Goal: Task Accomplishment & Management: Manage account settings

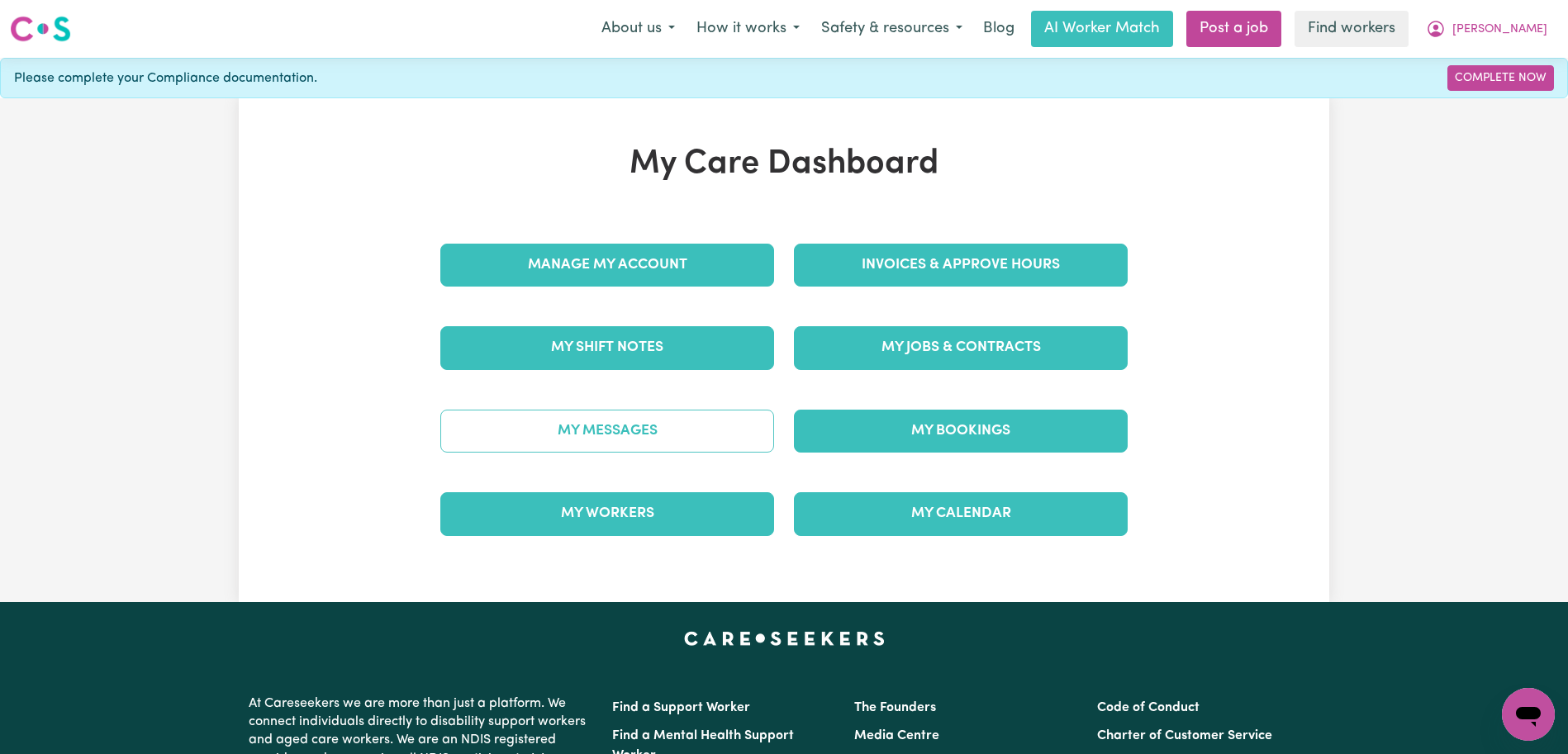
click at [738, 418] on link "My Messages" at bounding box center [607, 431] width 334 height 43
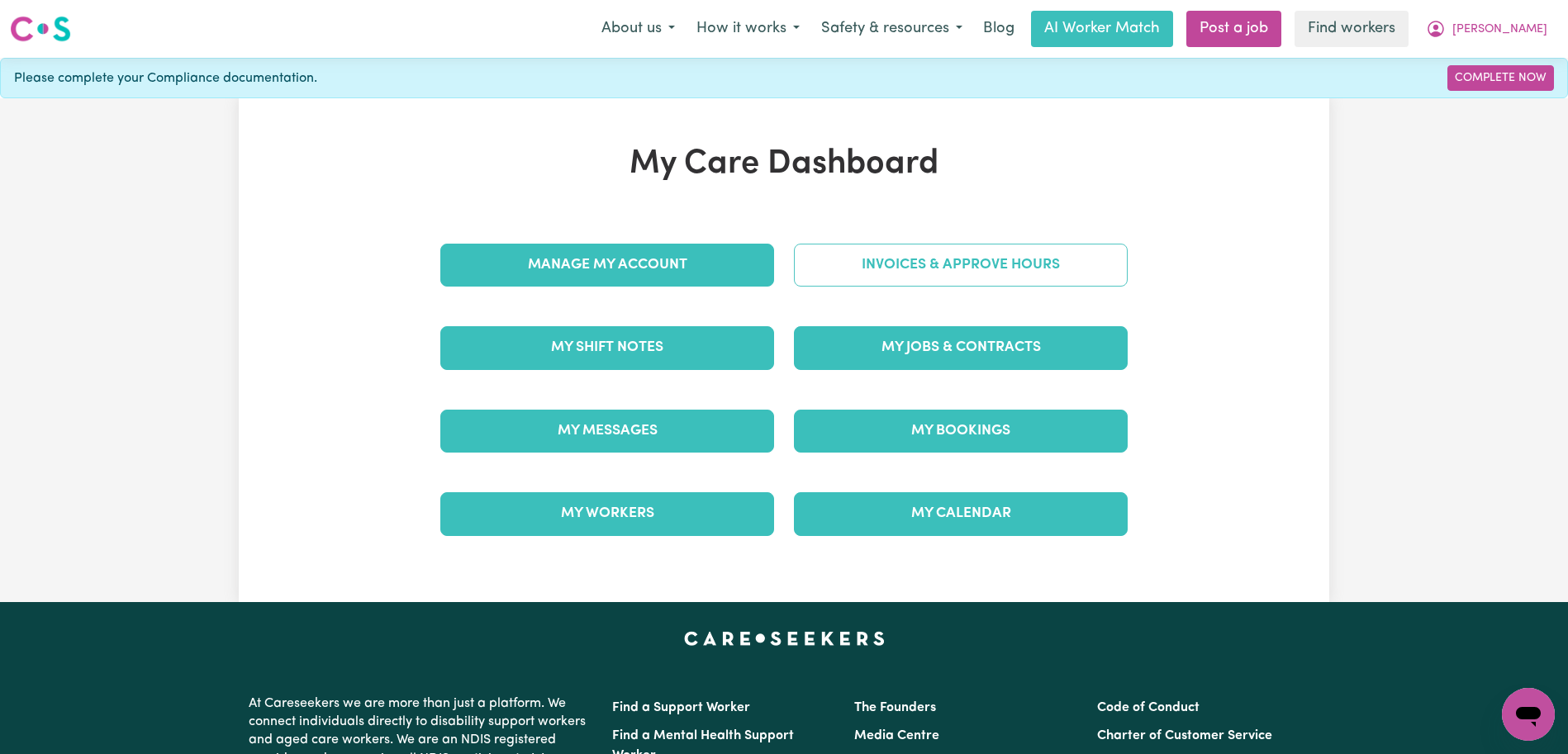
click at [878, 283] on link "Invoices & Approve Hours" at bounding box center [961, 266] width 334 height 43
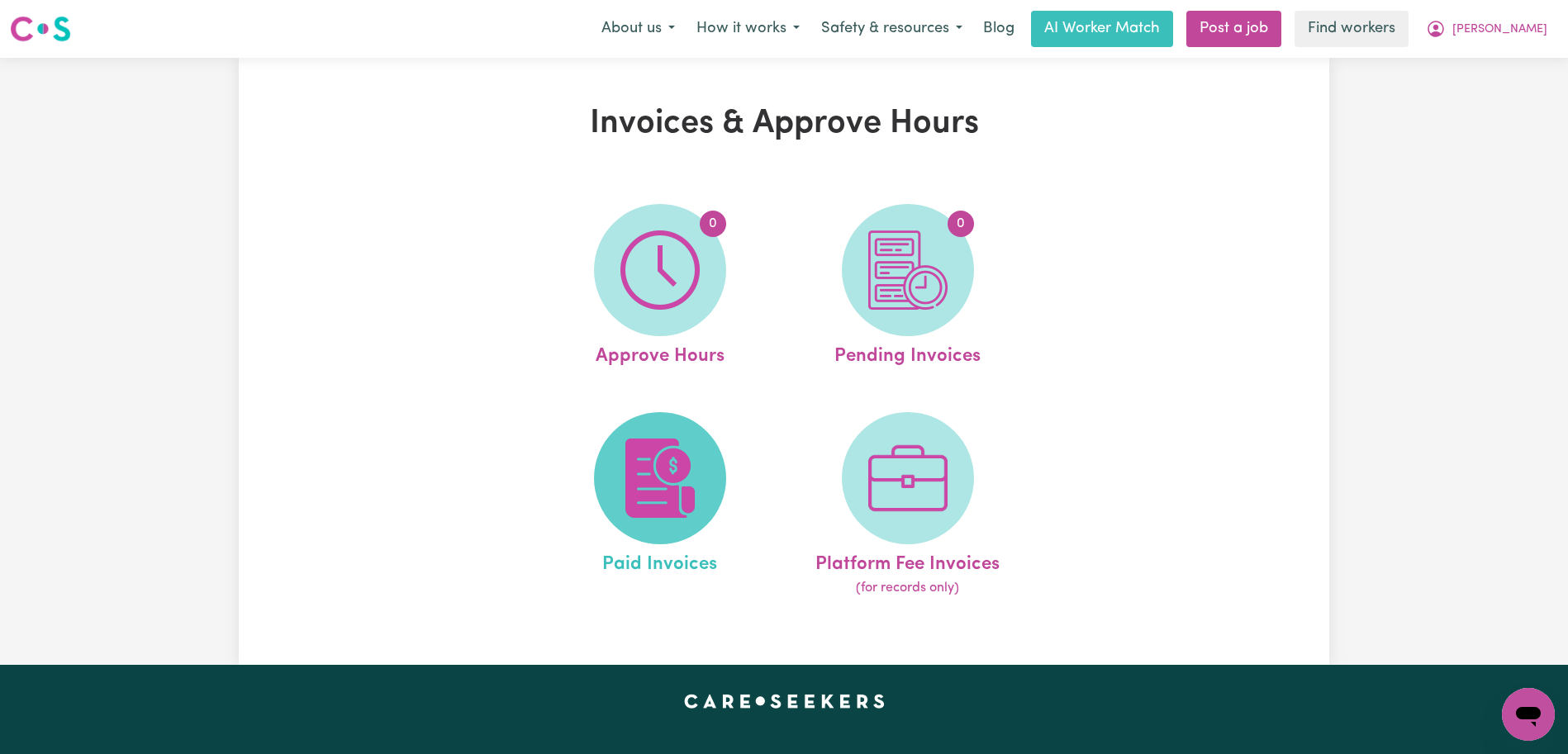
click at [721, 472] on span at bounding box center [660, 478] width 132 height 132
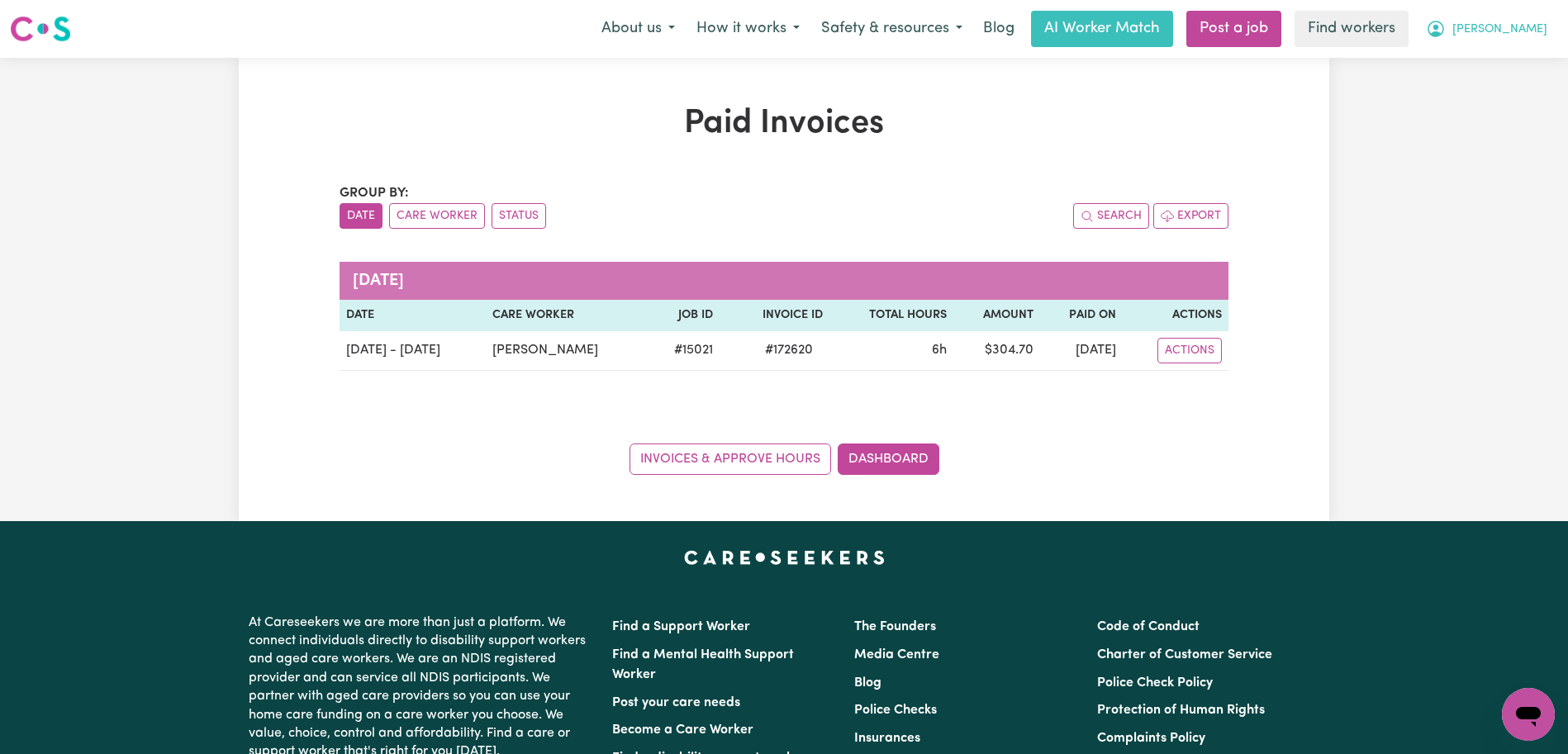
click at [1524, 34] on span "[PERSON_NAME]" at bounding box center [1500, 29] width 95 height 18
click at [1503, 98] on link "Logout" at bounding box center [1492, 95] width 131 height 32
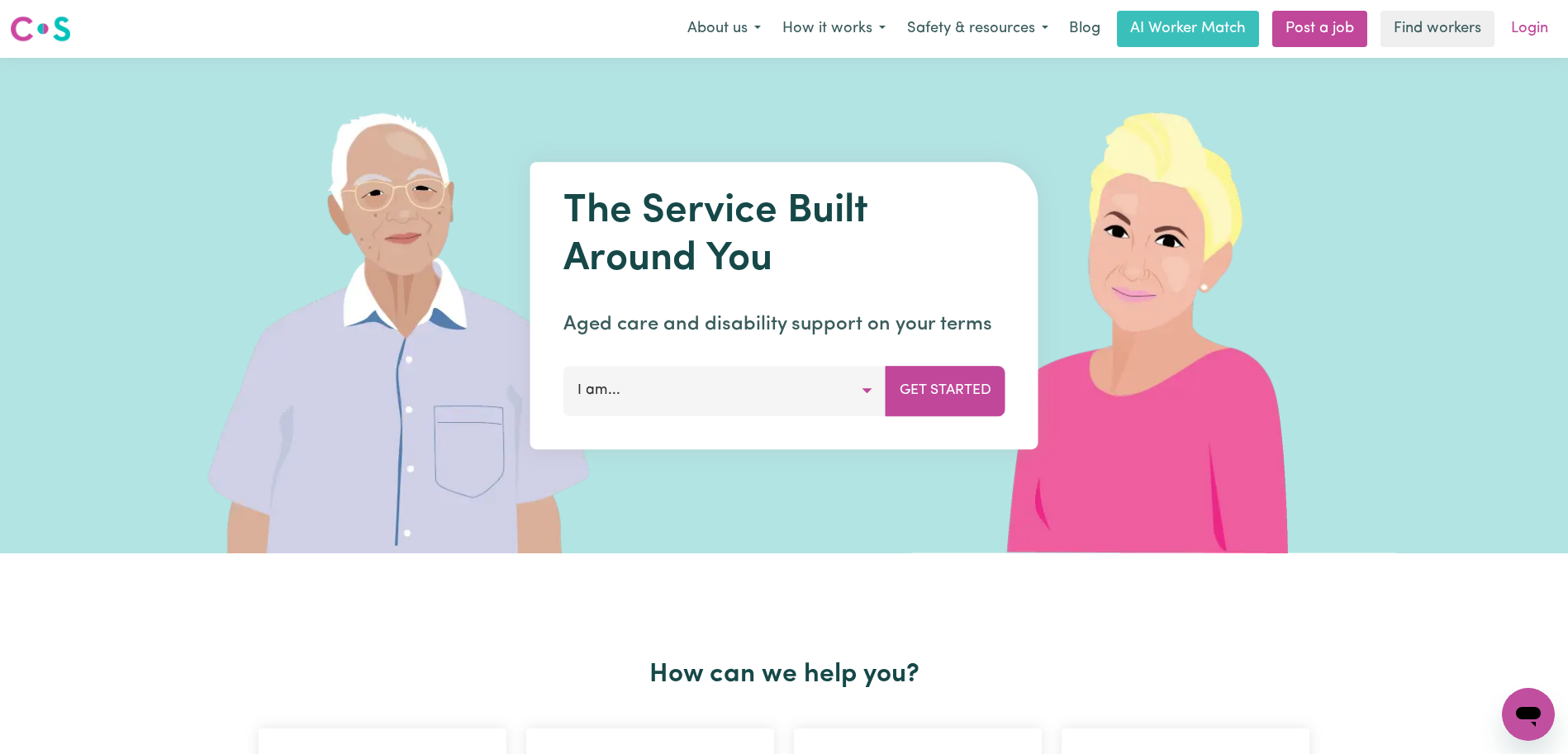
click at [1531, 27] on link "Login" at bounding box center [1530, 28] width 57 height 36
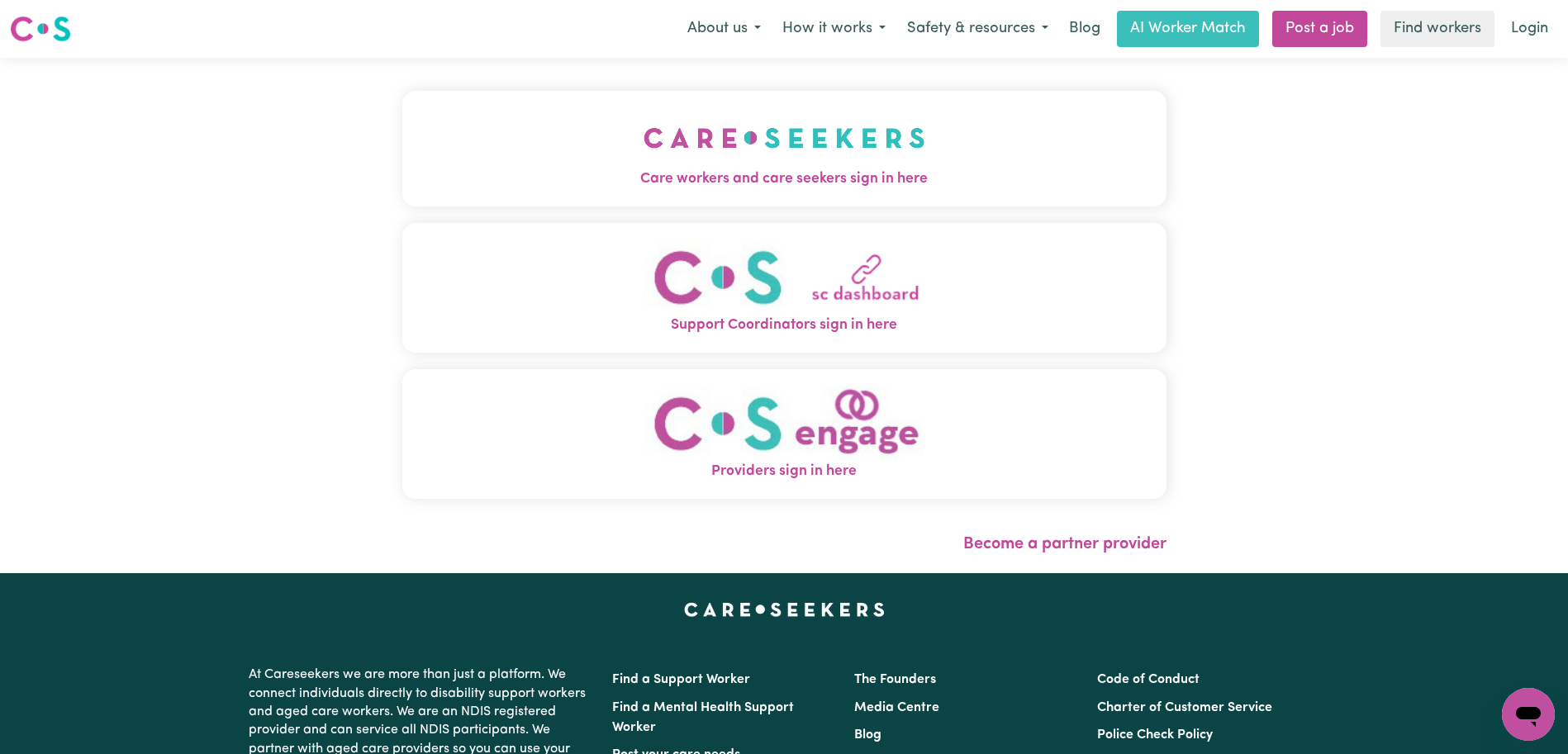
click at [644, 155] on img "Care workers and care seekers sign in here" at bounding box center [784, 138] width 282 height 61
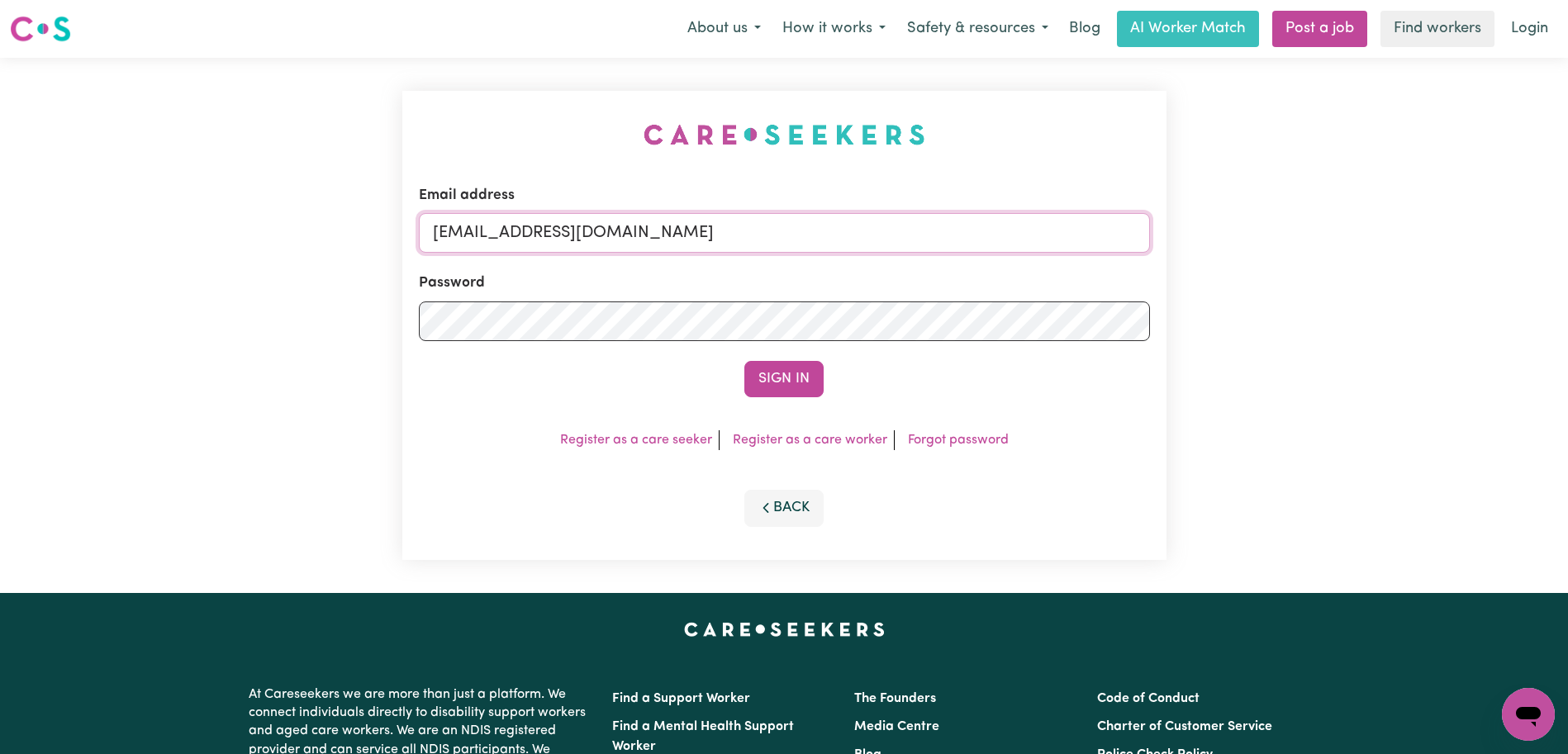
drag, startPoint x: 911, startPoint y: 245, endPoint x: 524, endPoint y: 242, distance: 387.0
click at [523, 240] on input "[EMAIL_ADDRESS][DOMAIN_NAME]" at bounding box center [785, 233] width 732 height 39
drag, startPoint x: 879, startPoint y: 232, endPoint x: 520, endPoint y: 225, distance: 359.1
click at [520, 225] on input "[EMAIL_ADDRESS][DOMAIN_NAME]" at bounding box center [785, 233] width 732 height 39
paste input "RonaldLeeKN"
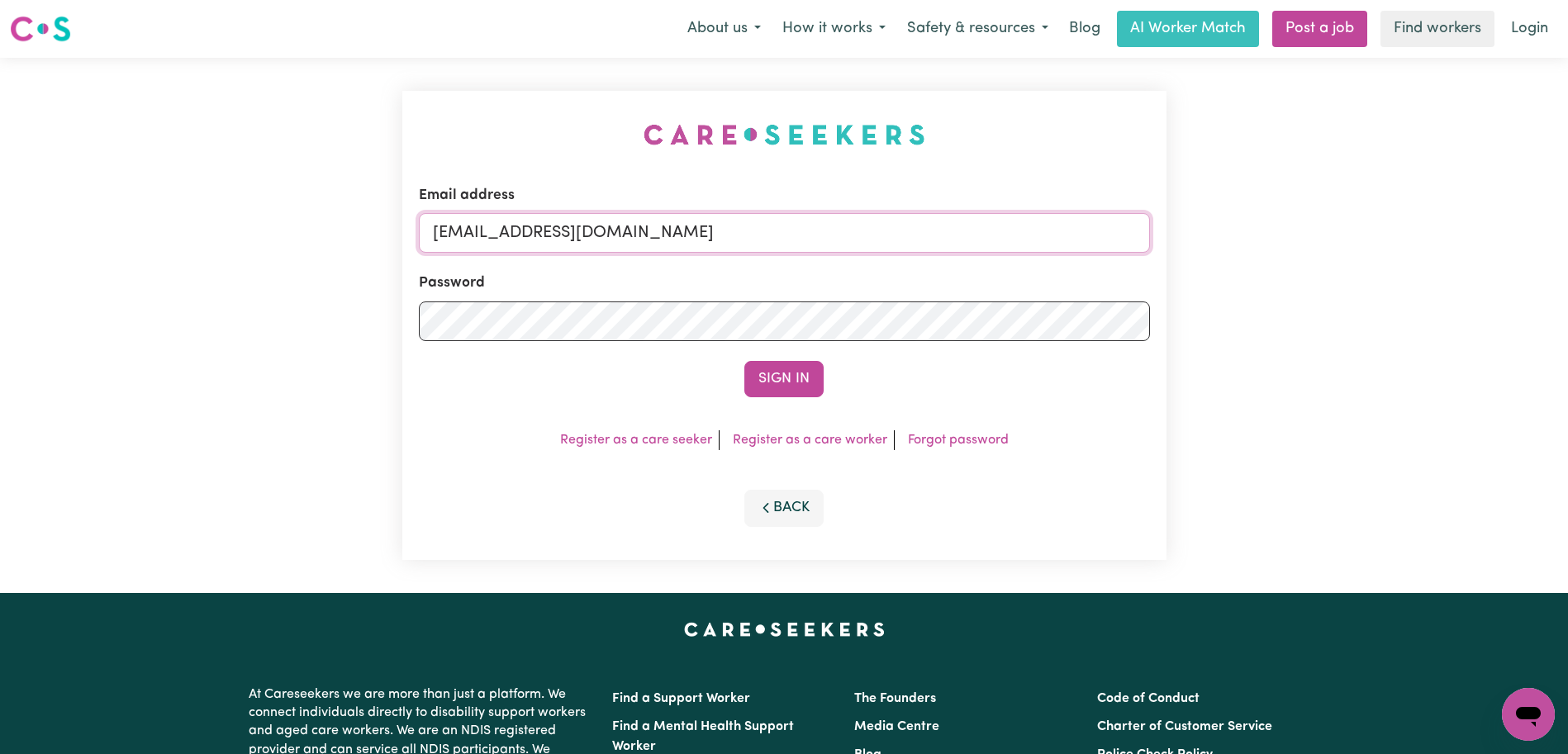
type input "[EMAIL_ADDRESS][DOMAIN_NAME]"
click at [745, 361] on button "Sign In" at bounding box center [784, 379] width 80 height 36
